Goal: Task Accomplishment & Management: Manage account settings

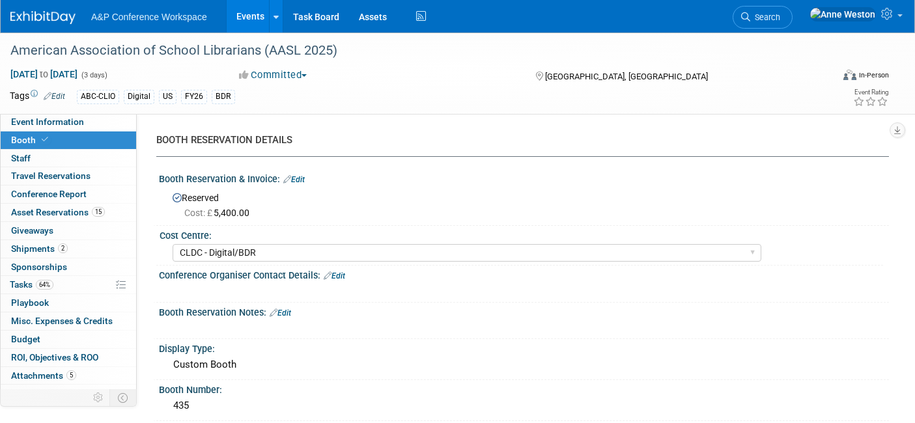
select select "CLDC - Digital/BDR"
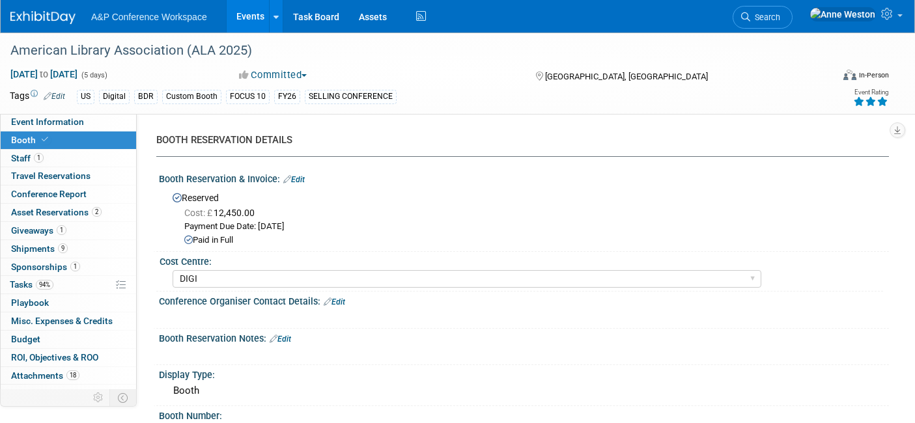
select select "DIGI"
click at [793, 29] on li "Search" at bounding box center [763, 16] width 60 height 32
click at [780, 18] on span "Search" at bounding box center [765, 17] width 30 height 10
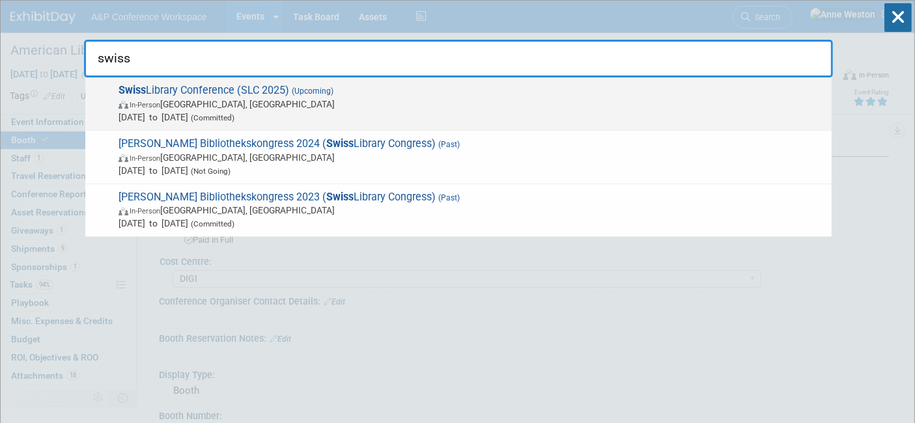
type input "swiss"
click at [172, 94] on span "Swiss Library Conference (SLC 2025) (Upcoming) In-Person Bern, Switzerland Oct …" at bounding box center [470, 104] width 711 height 40
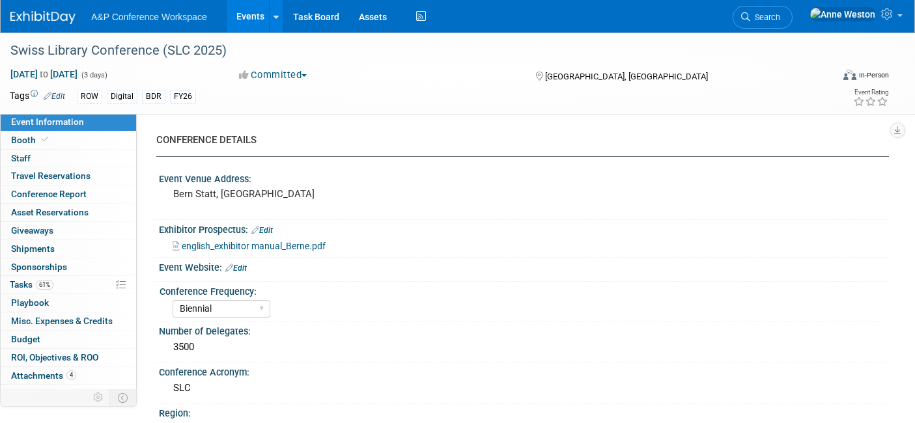
select select "Biennial"
select select "Level 2"
select select "In-Person Booth"
select select "Libraries"
select select "Bloomsbury Digital Resources"
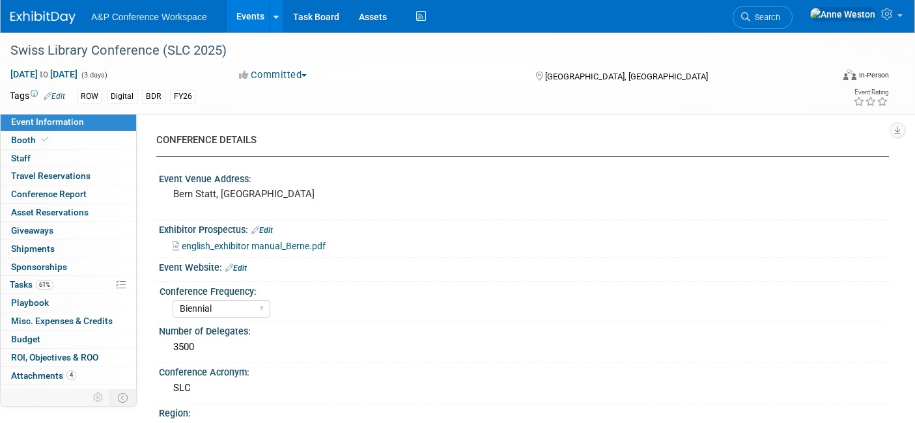
select select "[PERSON_NAME]"
select select "BDR Product Awareness and Trial Generation​"
click at [27, 140] on span "Booth" at bounding box center [31, 140] width 40 height 10
select select "DIGI"
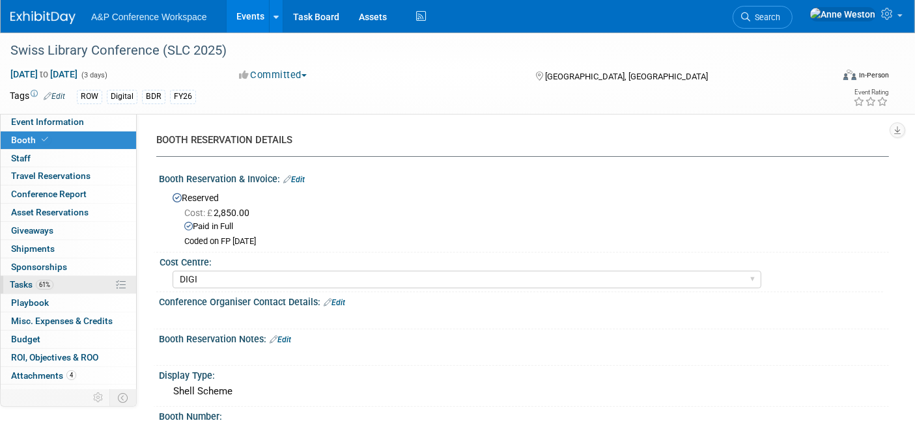
click at [89, 277] on link "61% Tasks 61%" at bounding box center [68, 285] width 135 height 18
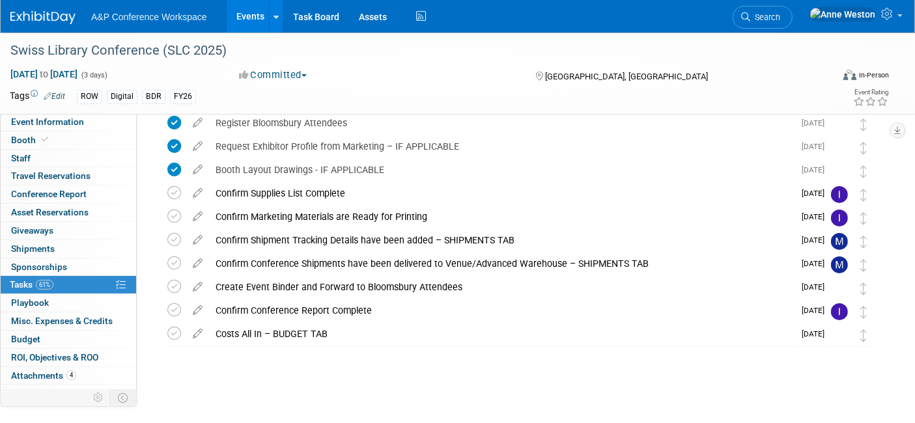
scroll to position [246, 0]
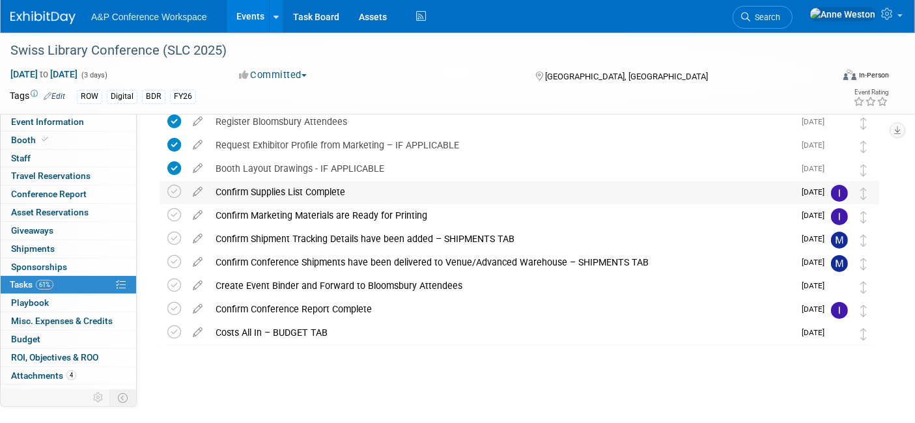
click at [332, 188] on div "Confirm Supplies List Complete" at bounding box center [501, 192] width 585 height 22
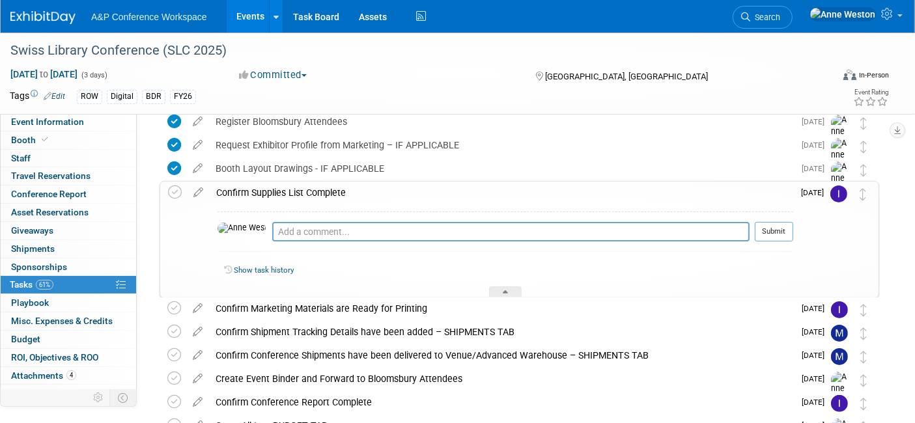
click at [332, 188] on div "Confirm Supplies List Complete" at bounding box center [502, 193] width 584 height 22
